Goal: Submit feedback/report problem: Submit feedback/report problem

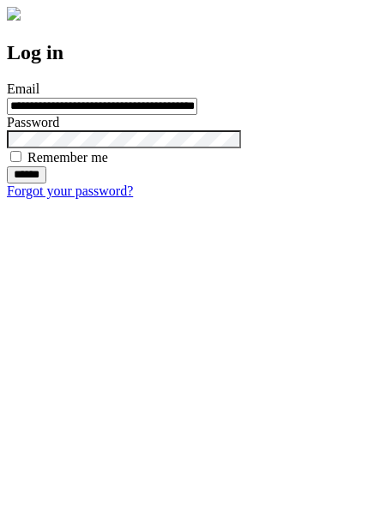
type input "**********"
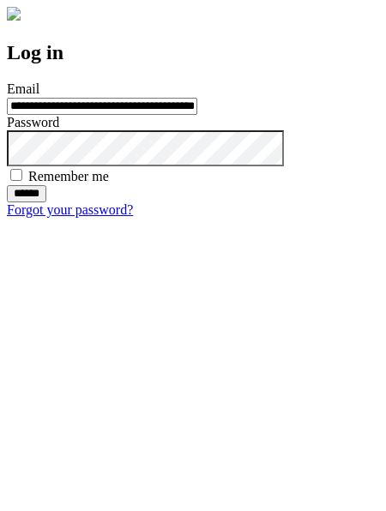
click at [46, 203] on input "******" at bounding box center [26, 193] width 39 height 17
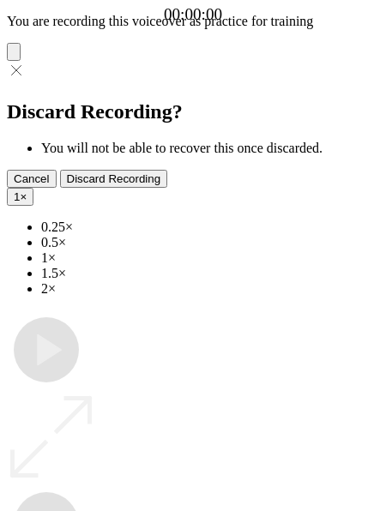
type input "**********"
